Goal: Task Accomplishment & Management: Use online tool/utility

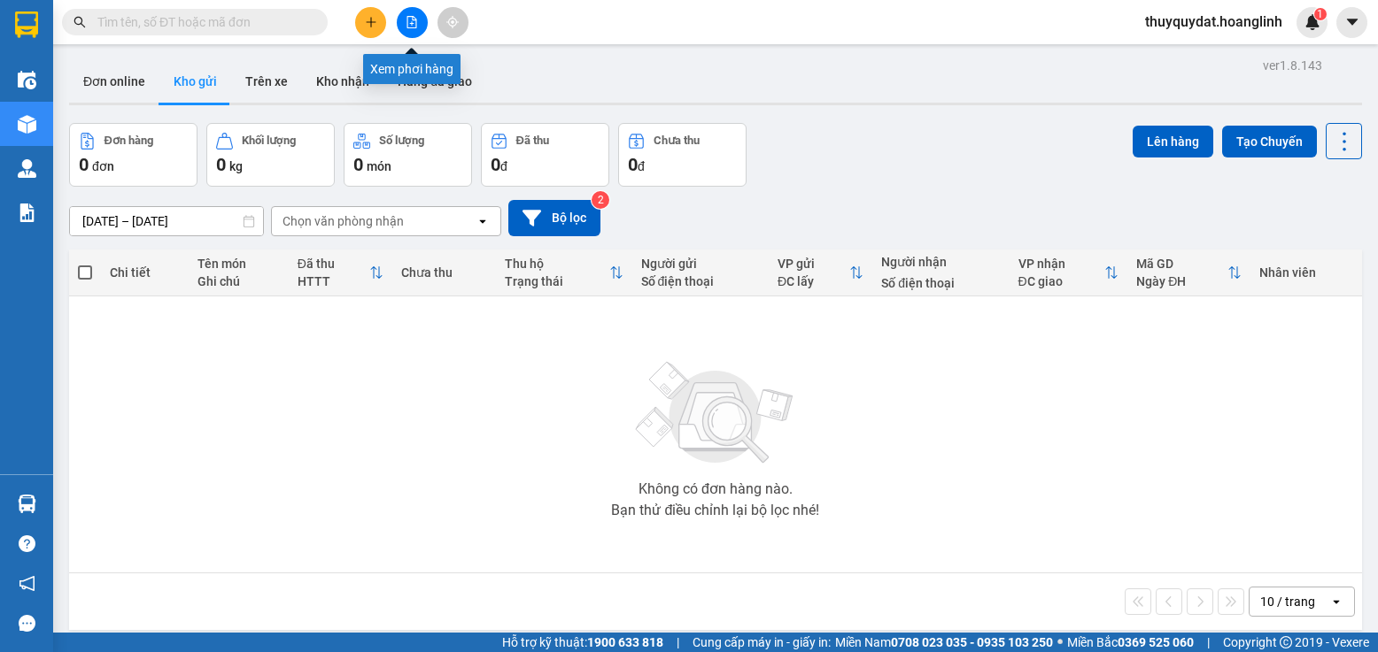
click at [412, 22] on icon "file-add" at bounding box center [412, 22] width 10 height 12
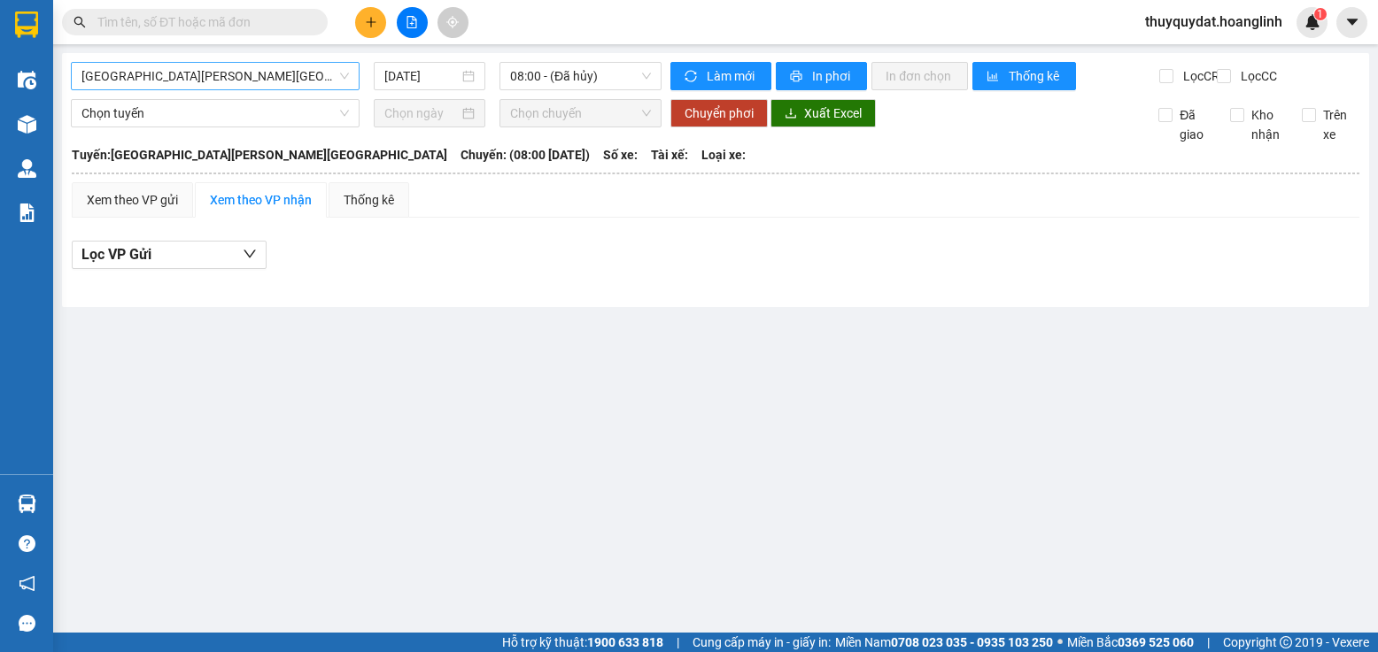
click at [303, 78] on span "[GEOGRAPHIC_DATA][PERSON_NAME][GEOGRAPHIC_DATA]" at bounding box center [214, 76] width 267 height 27
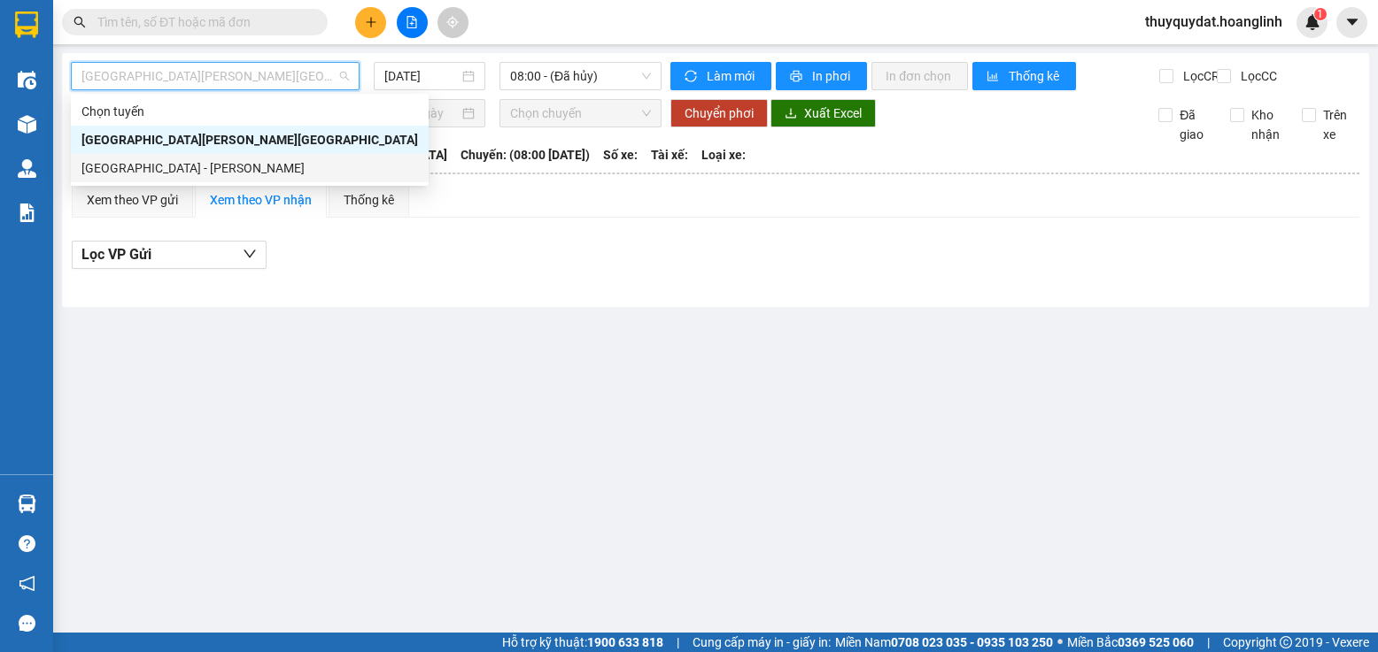
click at [243, 162] on div "[GEOGRAPHIC_DATA] - [PERSON_NAME]" at bounding box center [249, 167] width 336 height 19
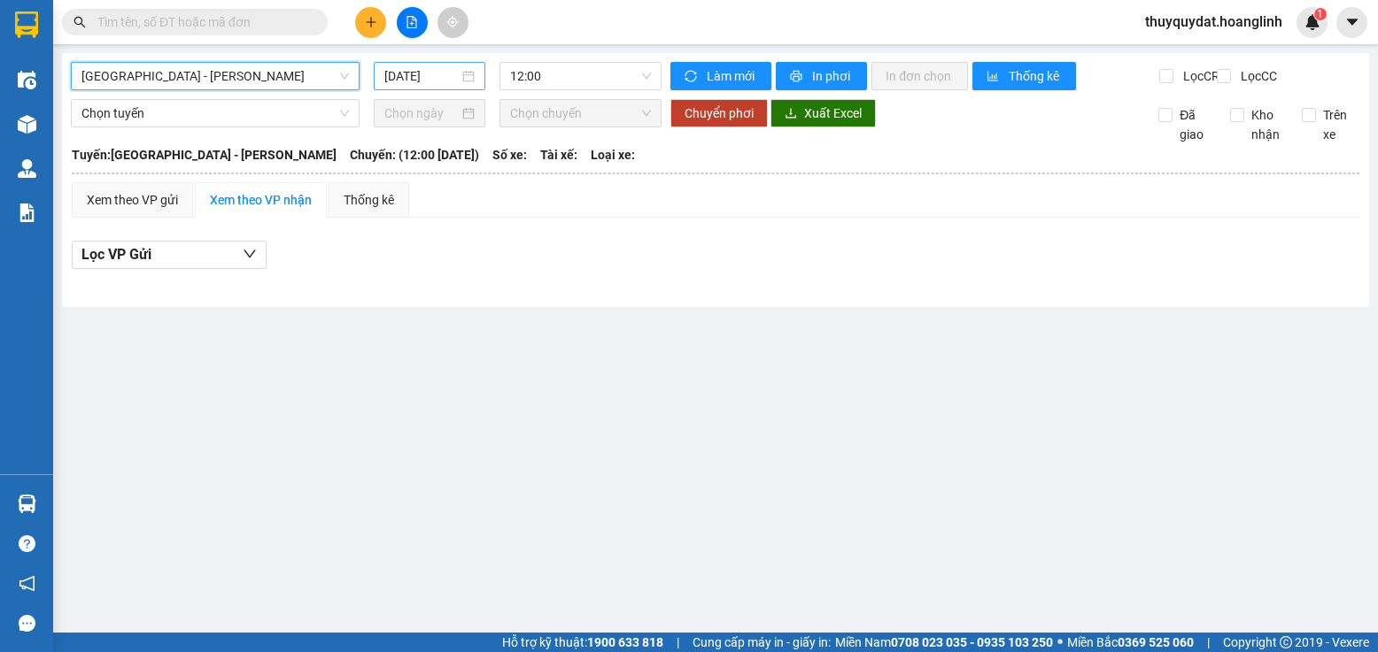
click at [407, 78] on input "[DATE]" at bounding box center [421, 75] width 74 height 19
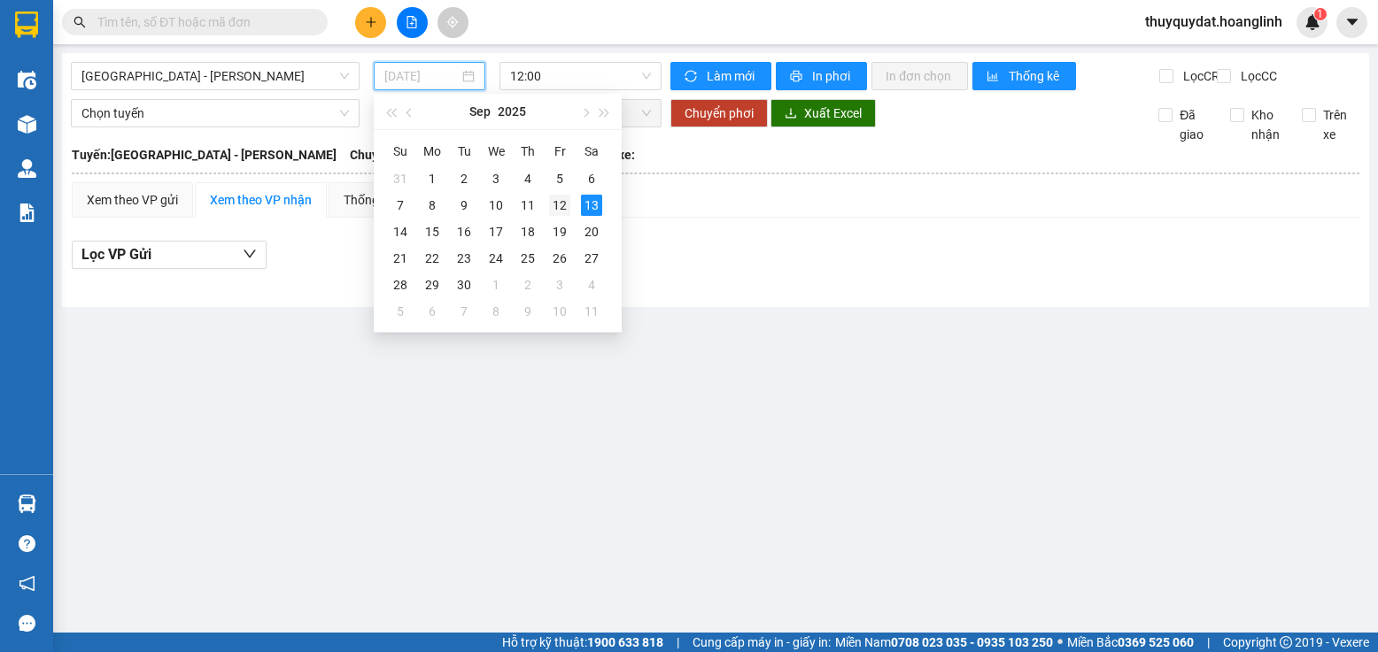
click at [565, 205] on div "12" at bounding box center [559, 205] width 21 height 21
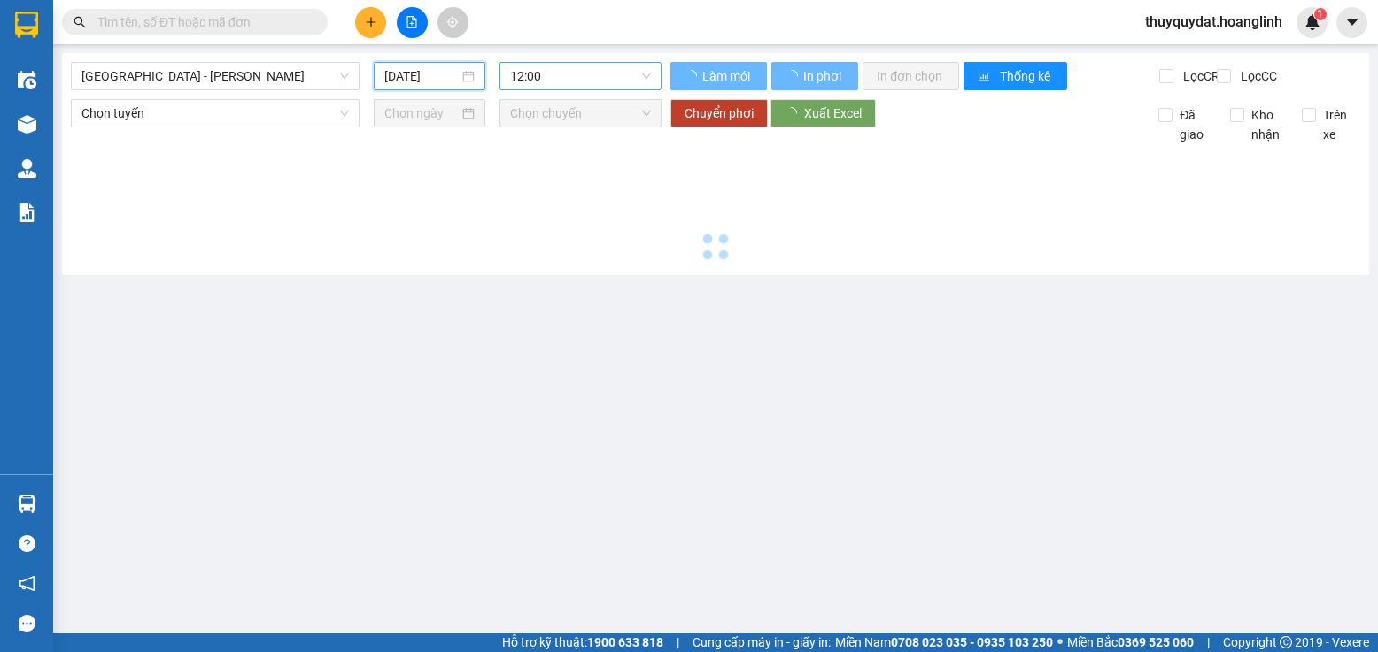
type input "[DATE]"
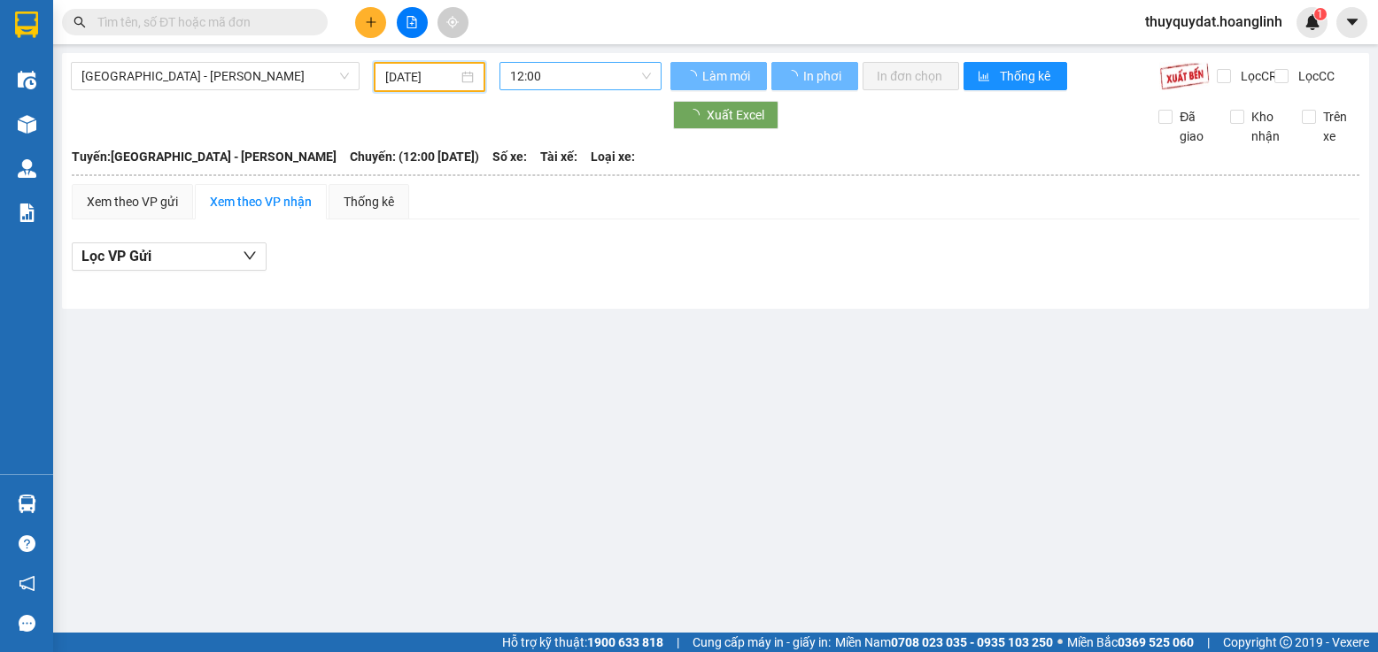
click at [570, 73] on span "12:00" at bounding box center [580, 76] width 141 height 27
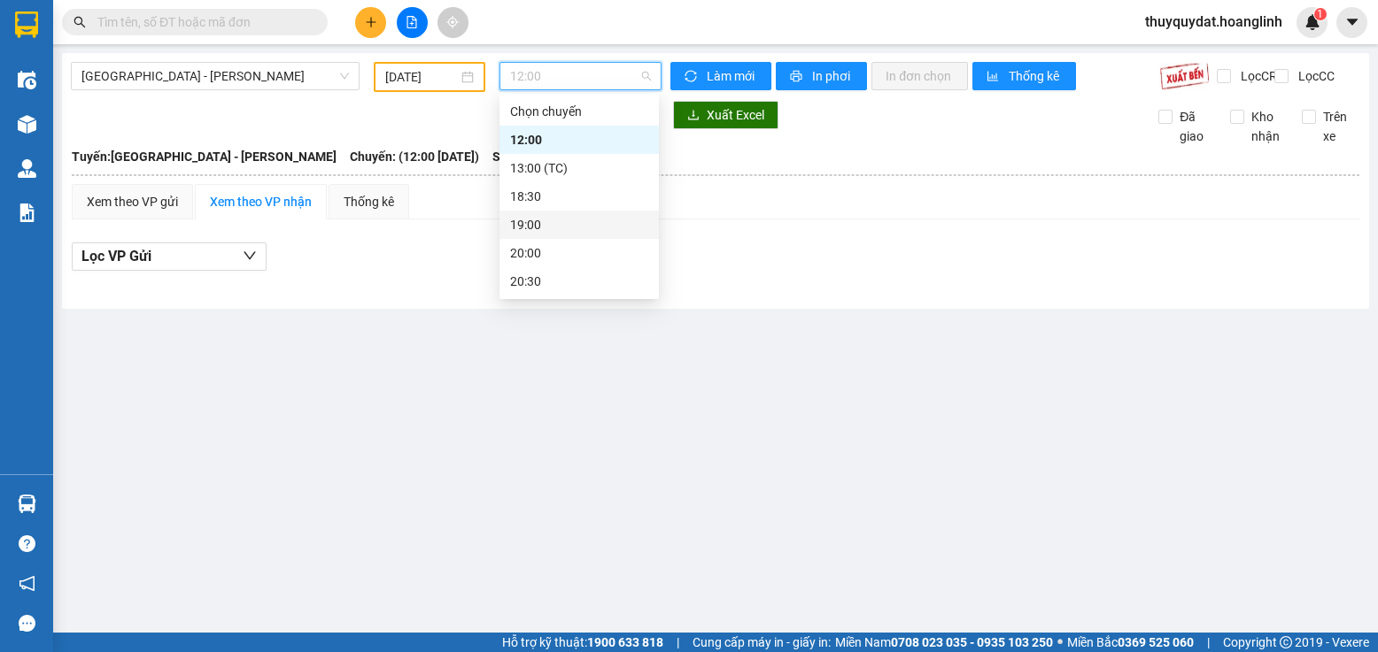
click at [545, 224] on div "19:00" at bounding box center [579, 224] width 138 height 19
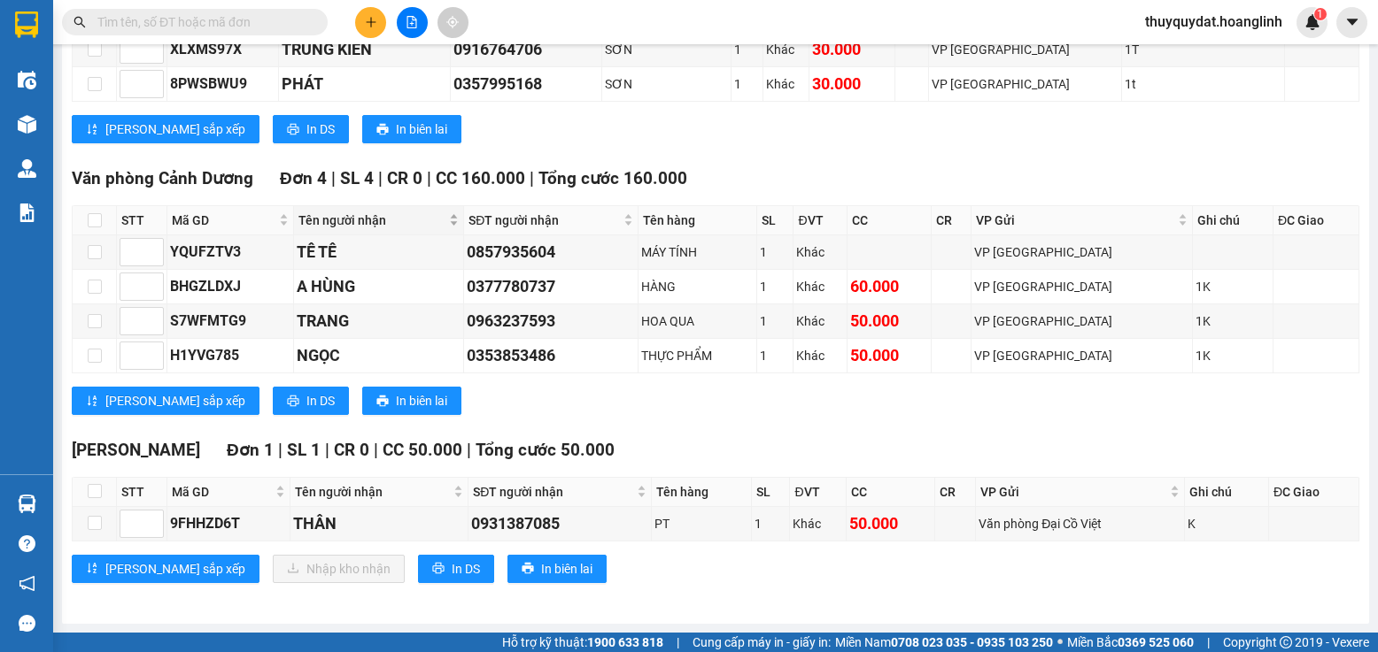
scroll to position [1582, 0]
